Goal: Information Seeking & Learning: Learn about a topic

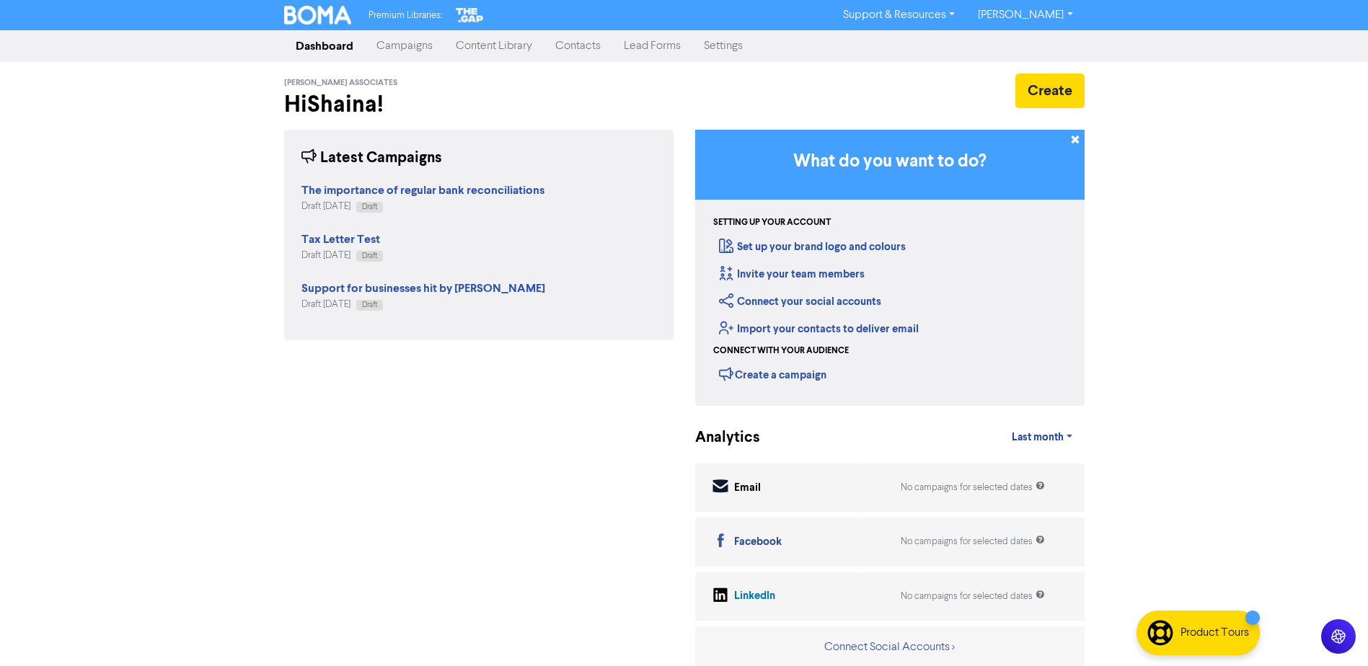
click at [482, 44] on link "Content Library" at bounding box center [494, 46] width 100 height 29
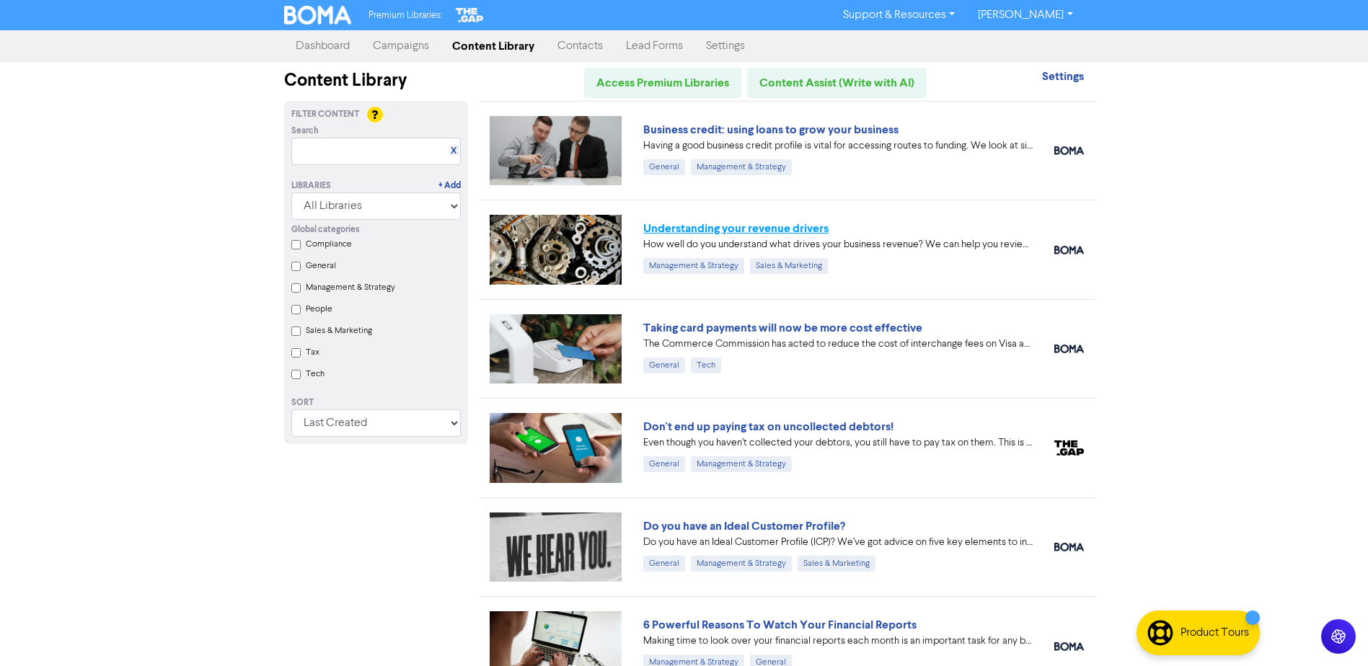
click at [758, 223] on link "Understanding your revenue drivers" at bounding box center [735, 228] width 185 height 14
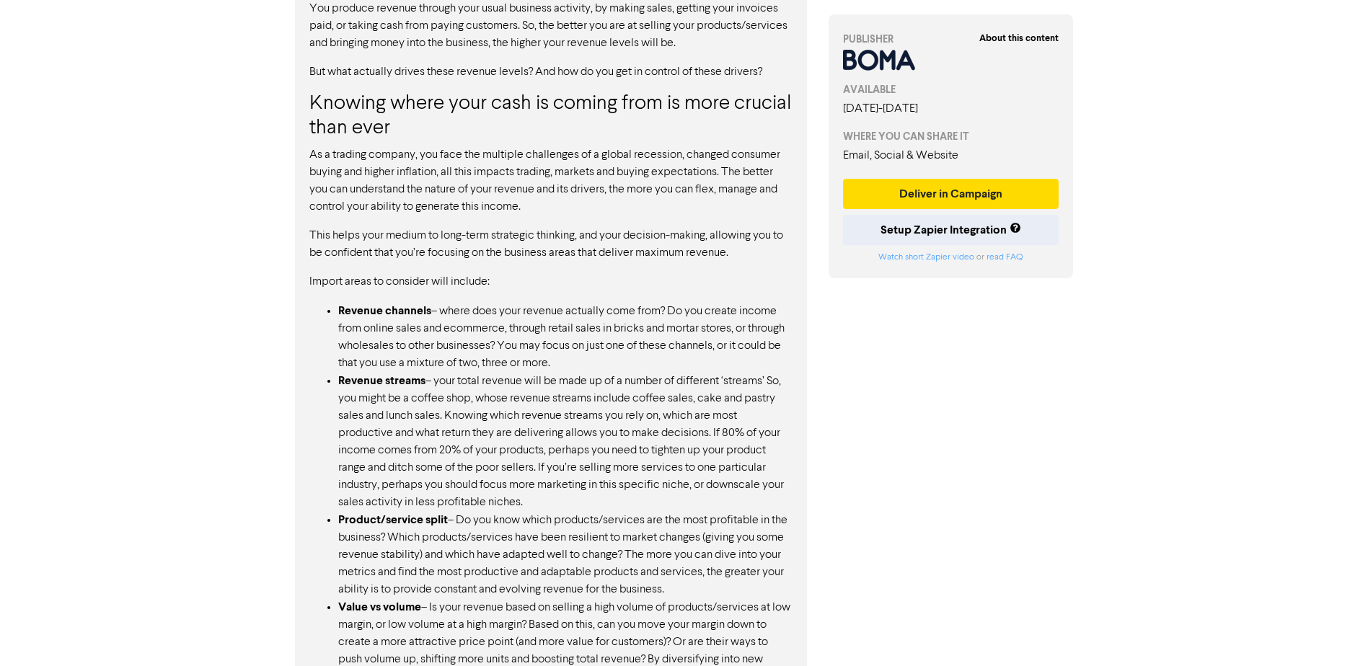
scroll to position [865, 0]
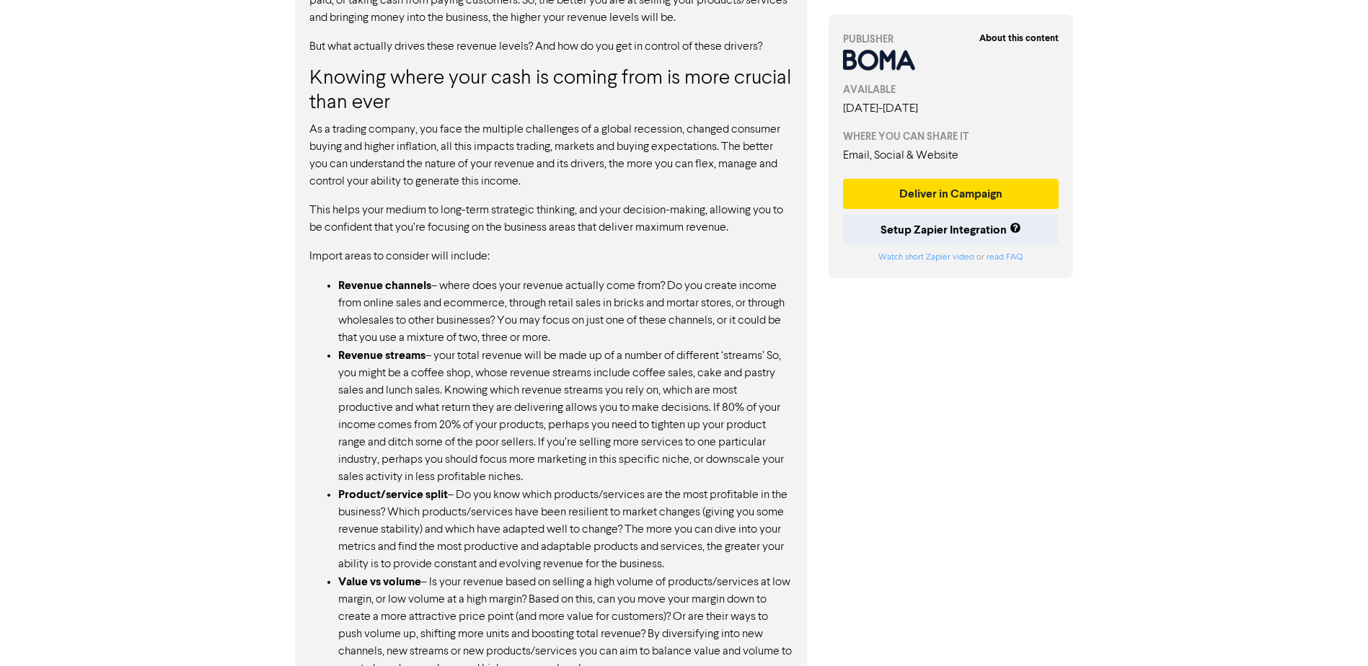
click at [454, 436] on li "Revenue streams – your total revenue will be made up of a number of different ‘…" at bounding box center [565, 416] width 454 height 139
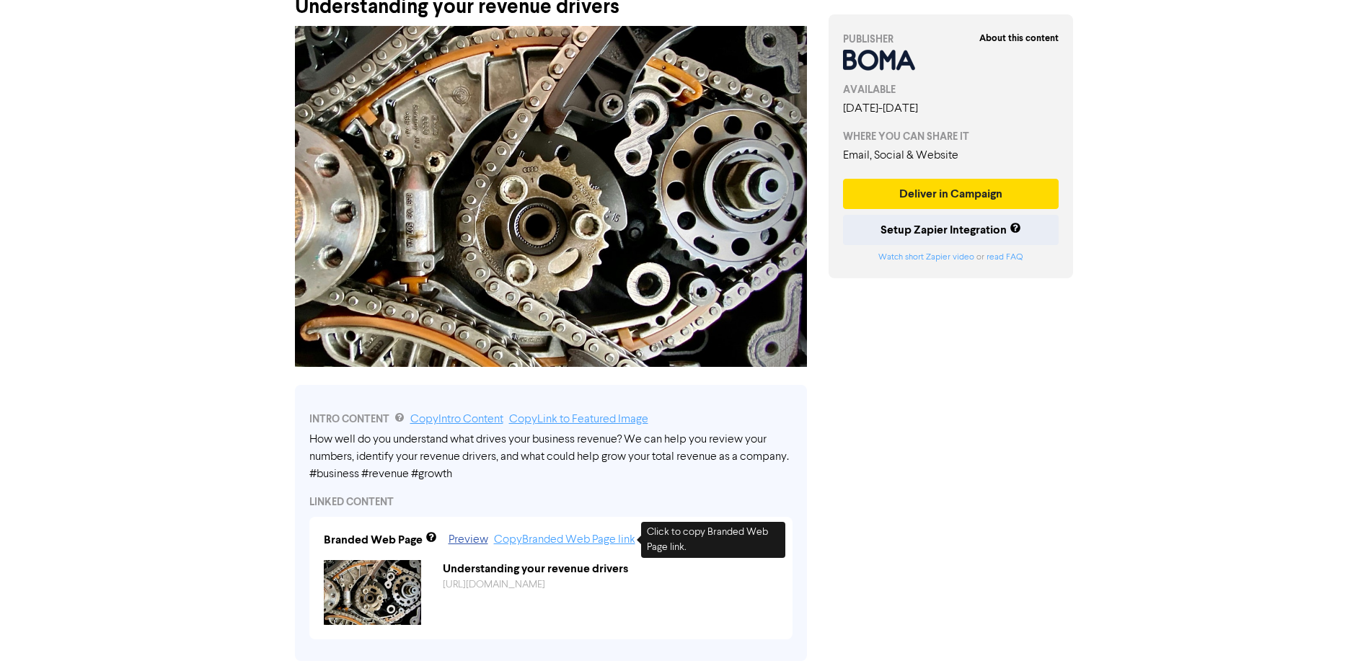
scroll to position [0, 0]
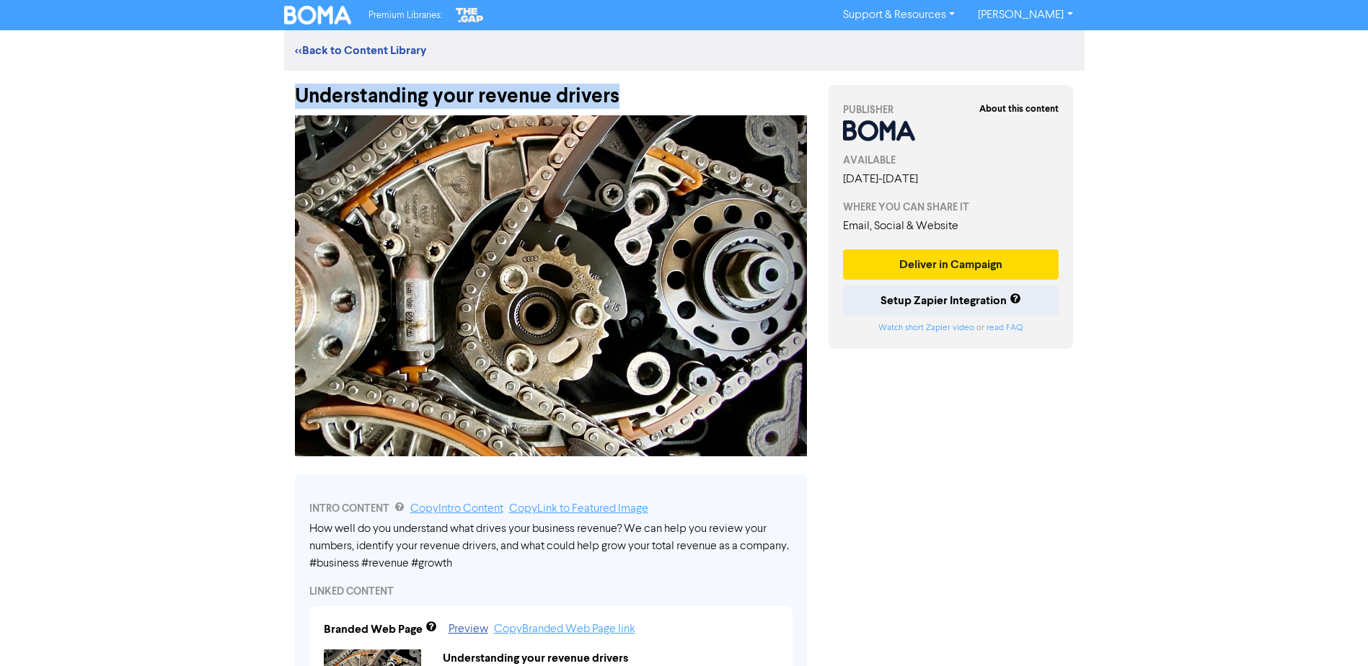
drag, startPoint x: 291, startPoint y: 96, endPoint x: 619, endPoint y: 97, distance: 328.1
click at [619, 97] on div "Understanding your revenue drivers" at bounding box center [551, 89] width 534 height 37
drag, startPoint x: 619, startPoint y: 97, endPoint x: 604, endPoint y: 104, distance: 16.8
copy div "Understanding your revenue drivers"
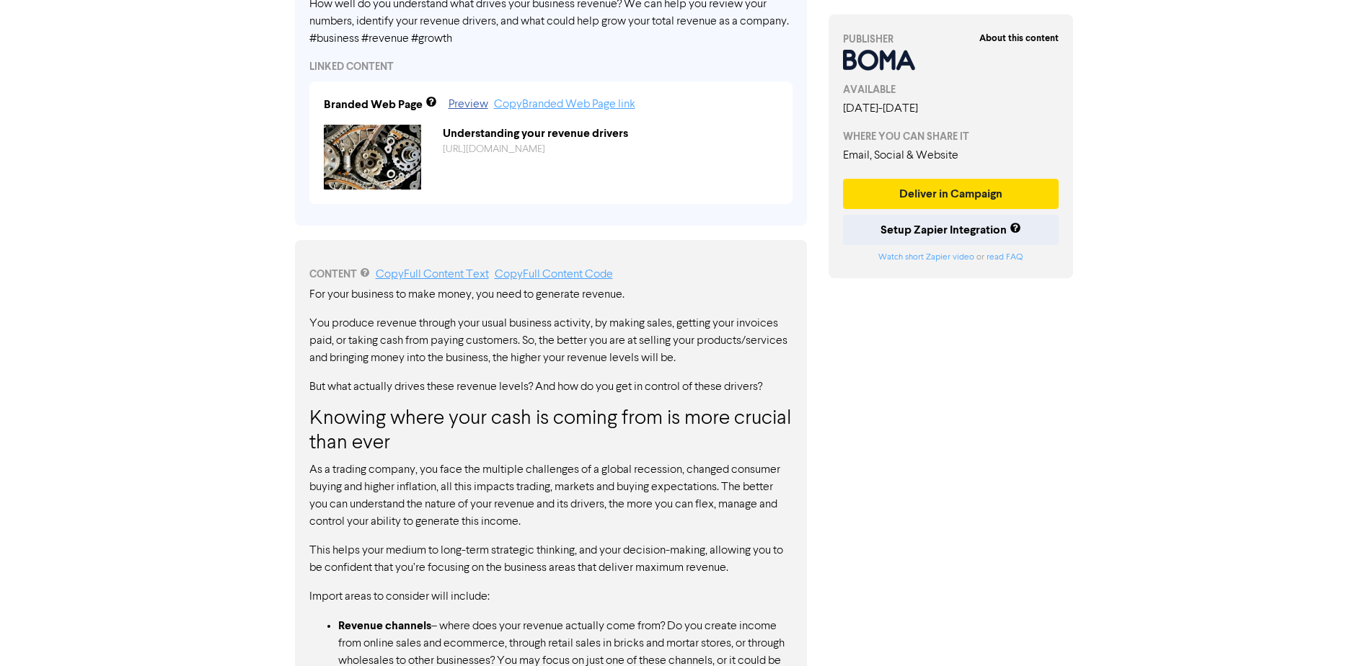
scroll to position [505, 0]
